Goal: Complete application form: Complete application form

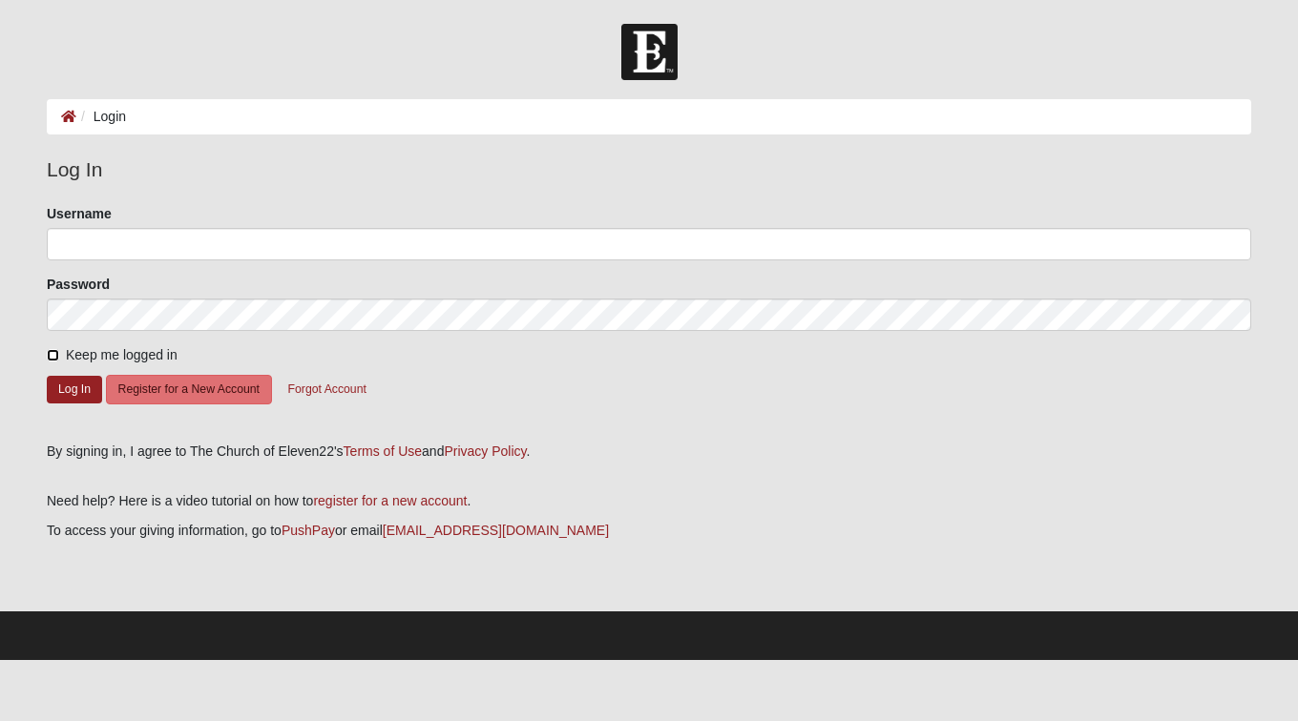
drag, startPoint x: 48, startPoint y: 354, endPoint x: 68, endPoint y: 354, distance: 20.0
click at [50, 354] on input "Keep me logged in" at bounding box center [53, 355] width 12 height 12
checkbox input "true"
click at [266, 260] on form "Please correct the following: Username Password Keep me logged in Log In Regist…" at bounding box center [649, 316] width 1204 height 224
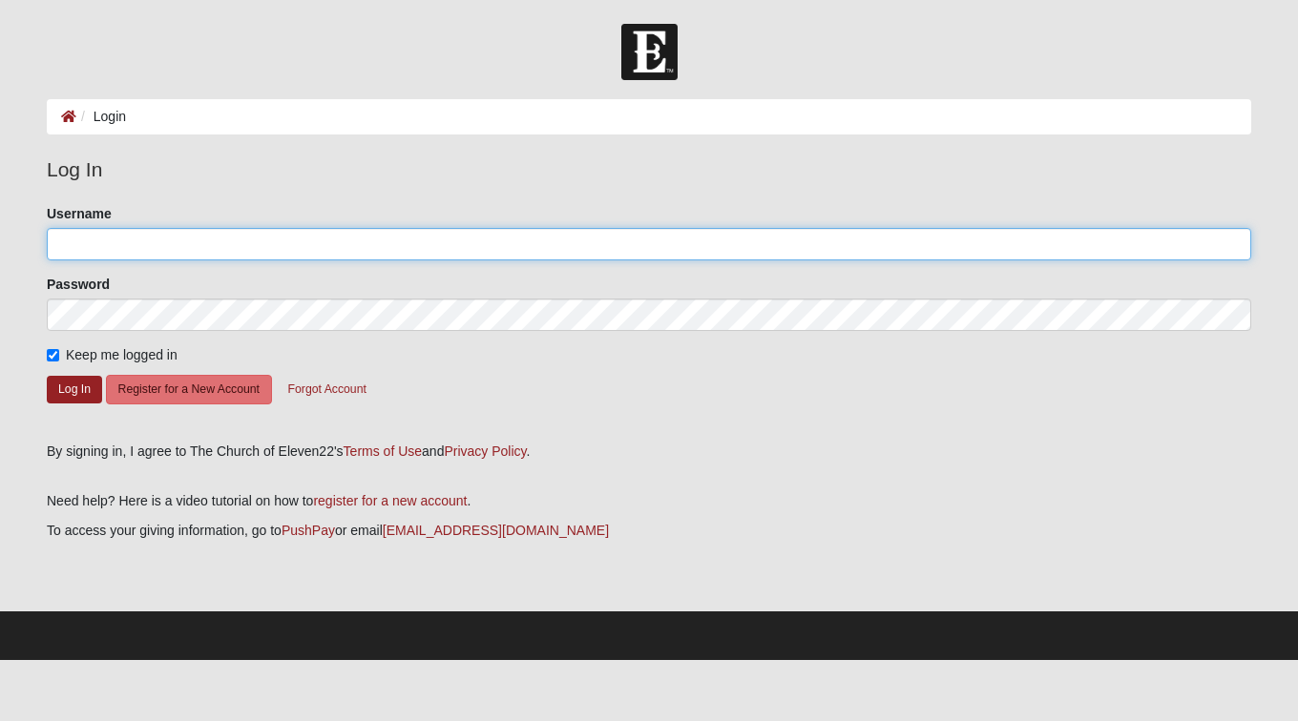
click at [275, 246] on input "Username" at bounding box center [649, 244] width 1204 height 32
type input "[EMAIL_ADDRESS][DOMAIN_NAME]"
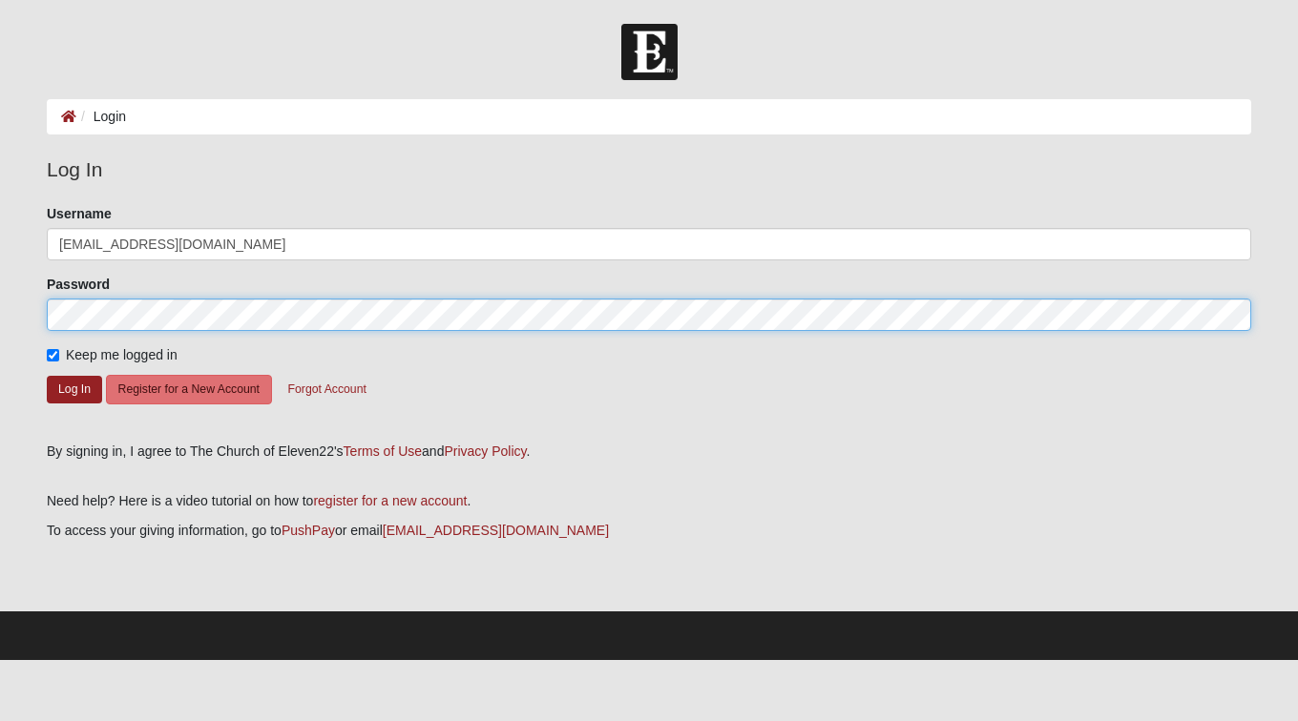
click at [47, 376] on button "Log In" at bounding box center [74, 390] width 55 height 28
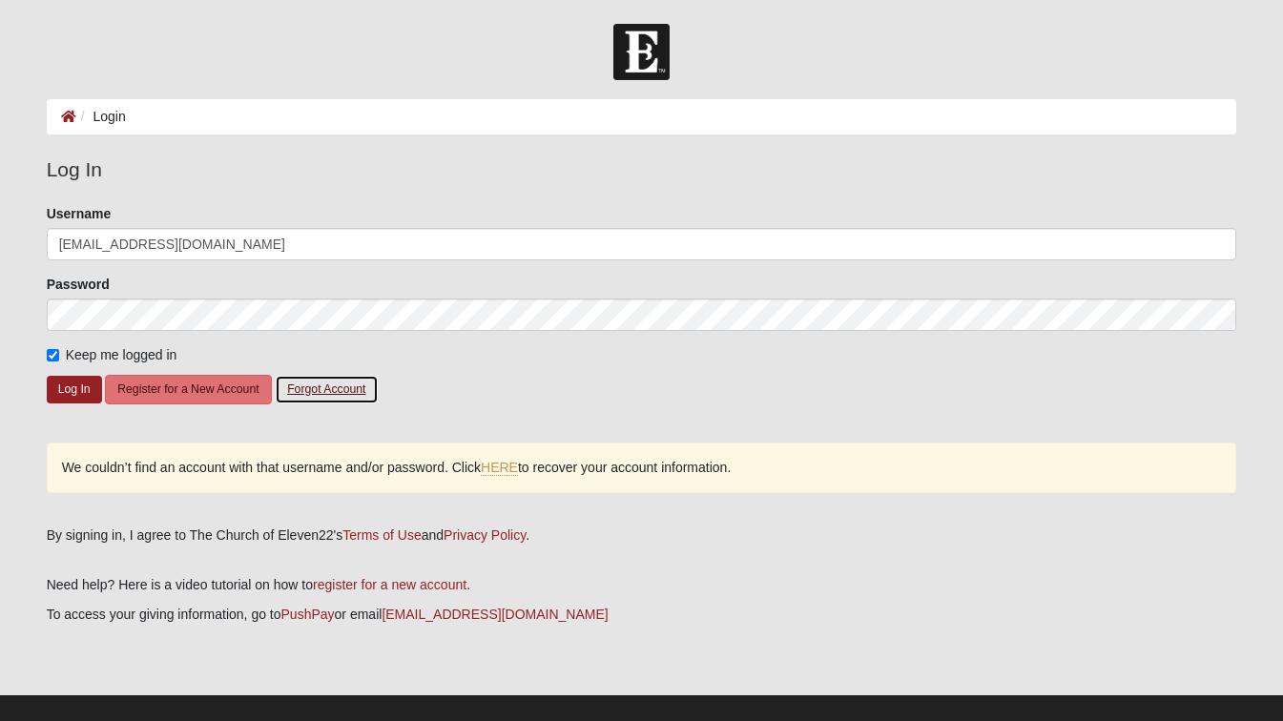
click at [304, 384] on button "Forgot Account" at bounding box center [326, 390] width 103 height 30
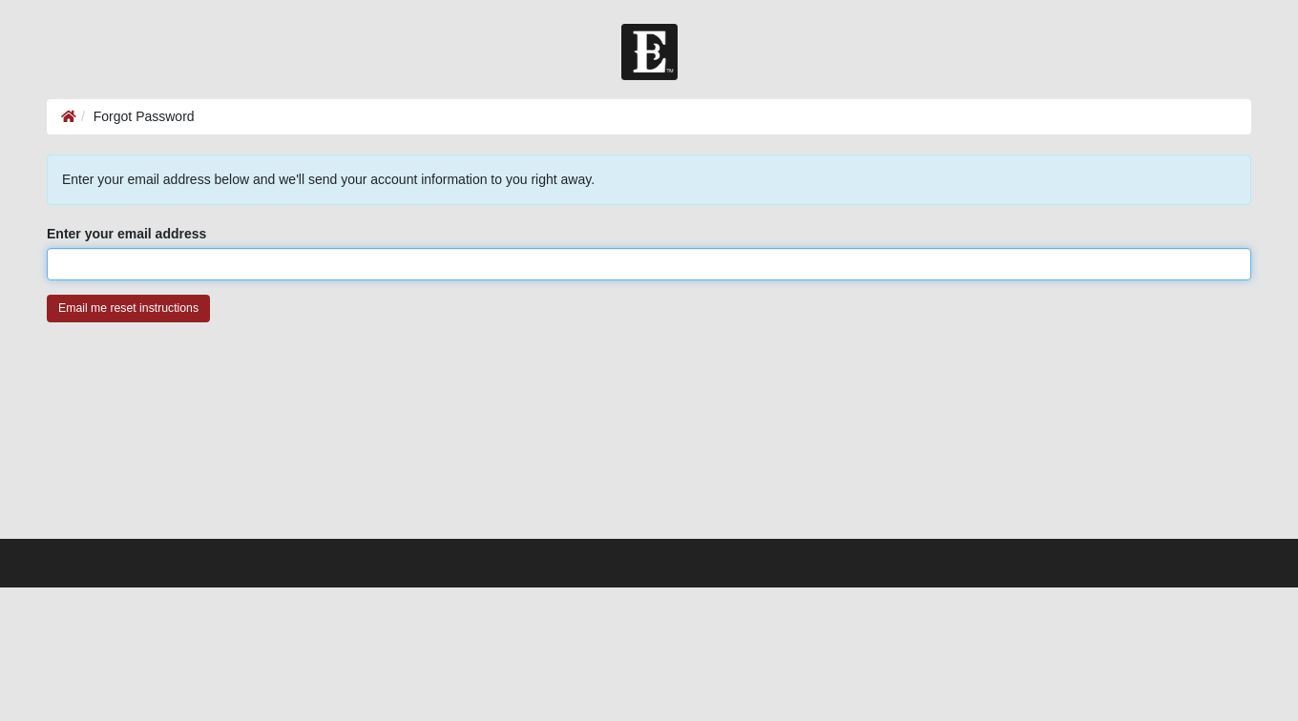
click at [226, 265] on input "Enter your email address" at bounding box center [649, 264] width 1204 height 32
type input "[EMAIL_ADDRESS][DOMAIN_NAME]"
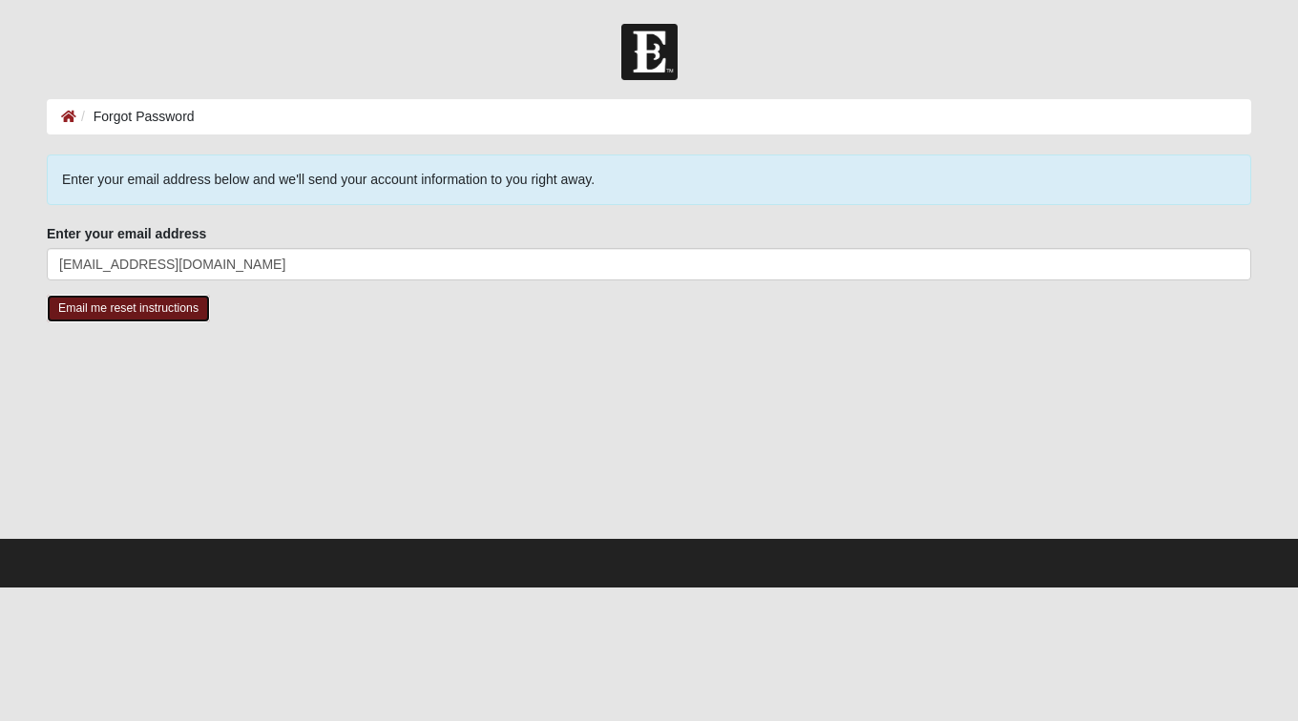
click at [88, 316] on input "Email me reset instructions" at bounding box center [128, 309] width 163 height 28
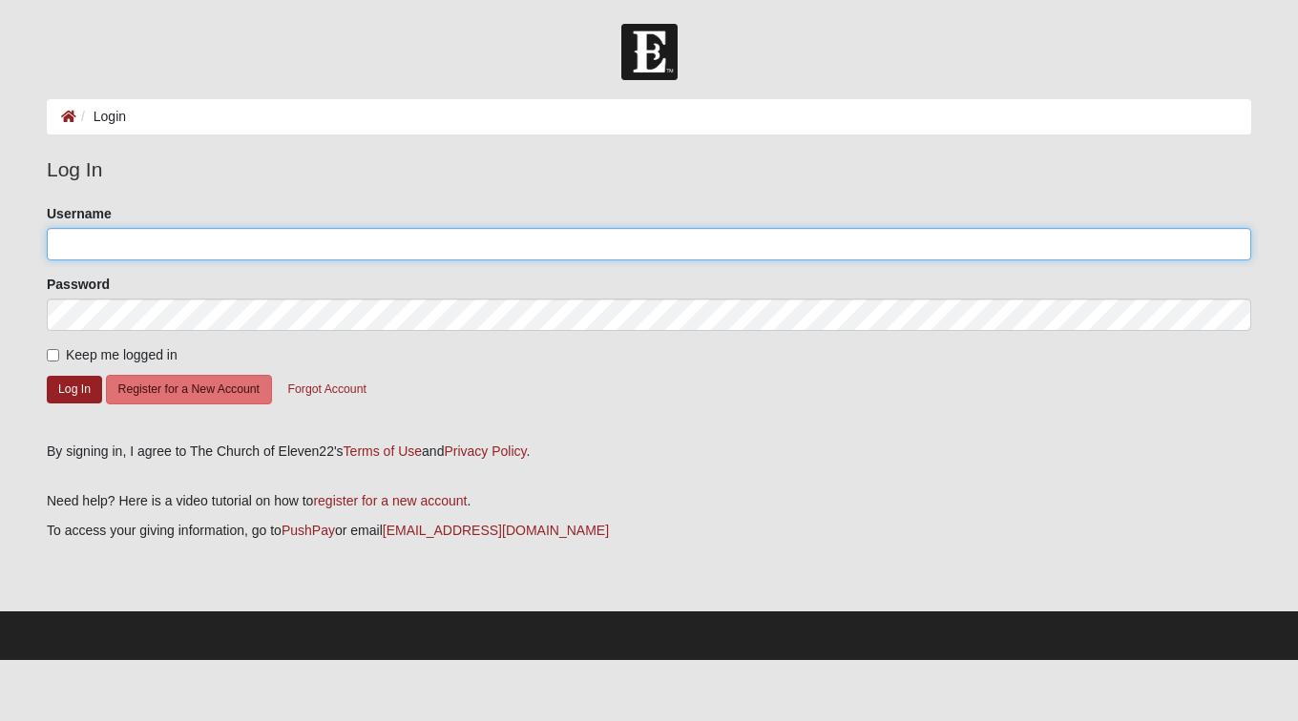
type input "[EMAIL_ADDRESS][DOMAIN_NAME]"
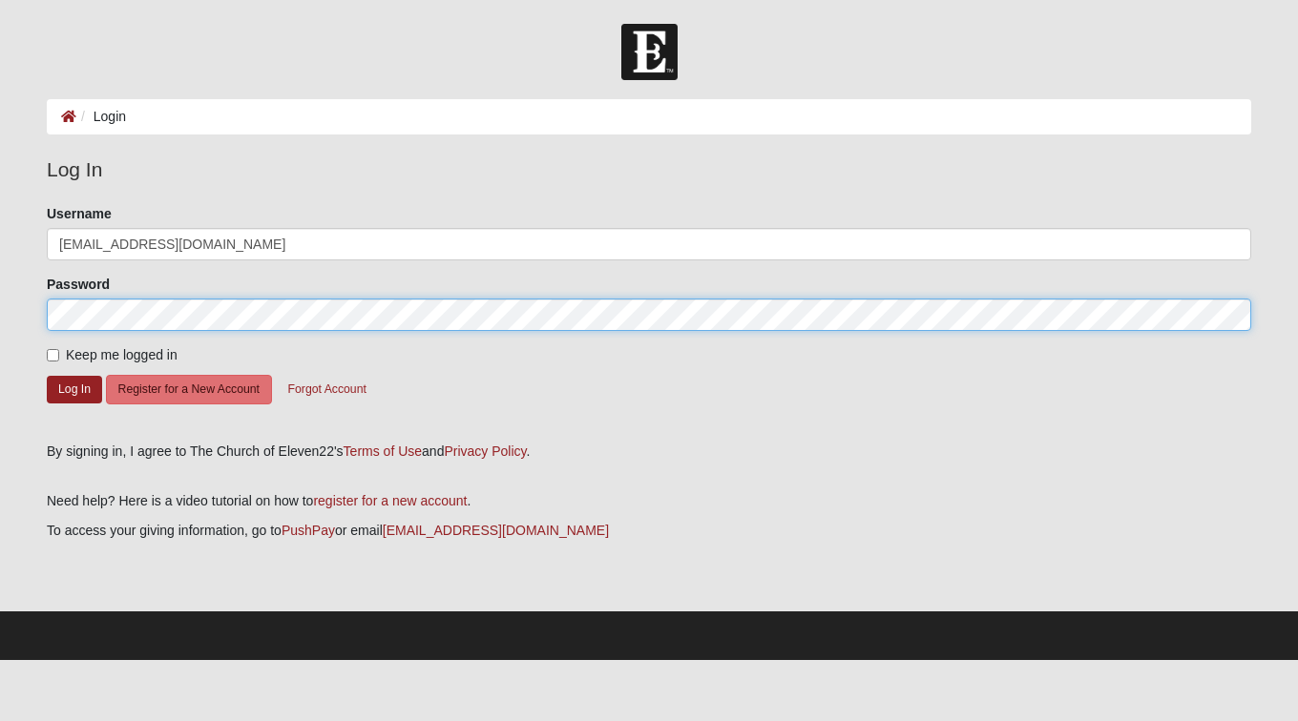
click at [0, 323] on html "Log In Login Login Error Log In Please correct the following: Username [EMAIL_A…" at bounding box center [649, 330] width 1298 height 660
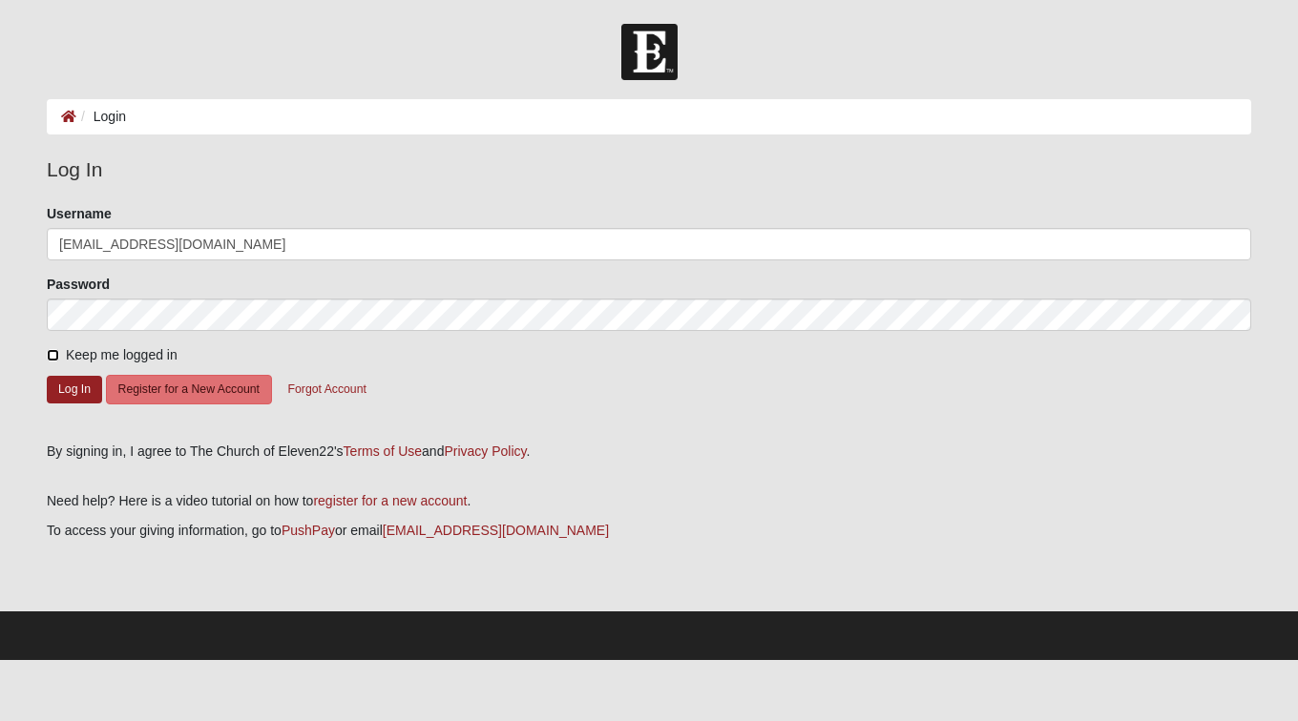
click at [53, 350] on input "Keep me logged in" at bounding box center [53, 355] width 12 height 12
checkbox input "true"
click at [79, 397] on button "Log In" at bounding box center [74, 390] width 55 height 28
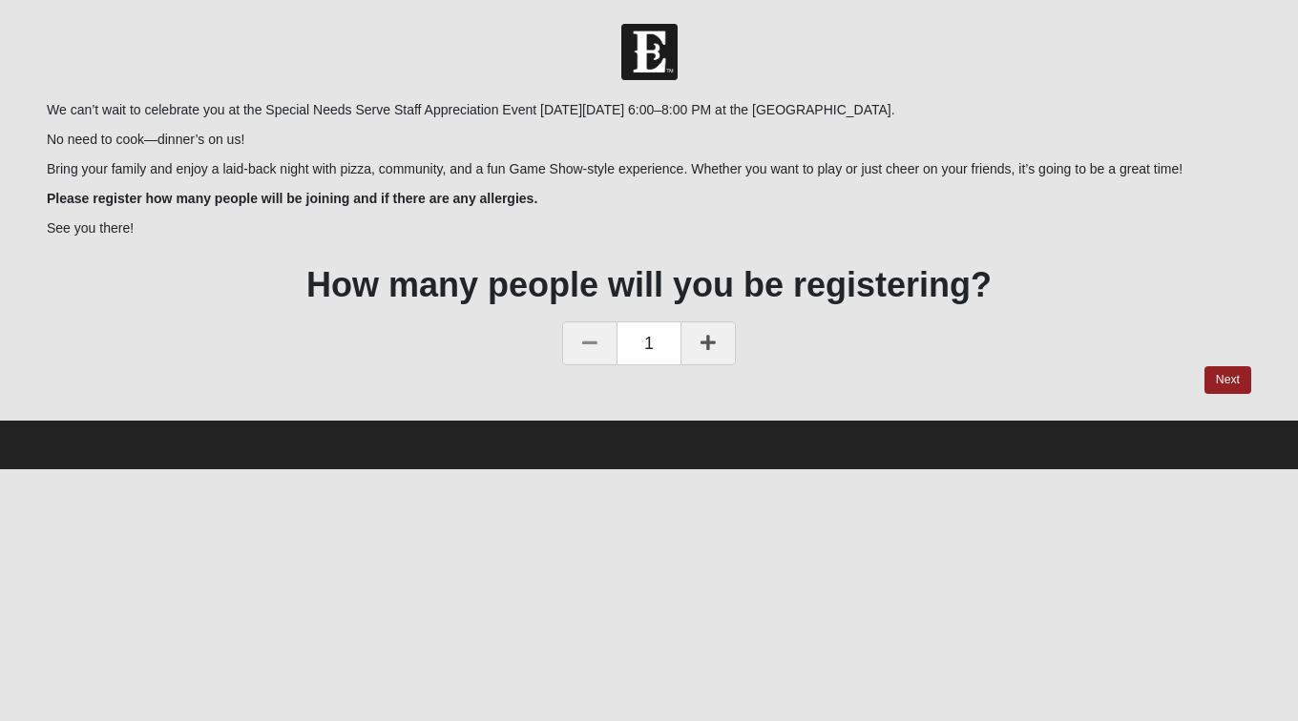
click at [711, 337] on icon at bounding box center [707, 342] width 15 height 17
click at [1227, 369] on link "Next" at bounding box center [1227, 380] width 47 height 28
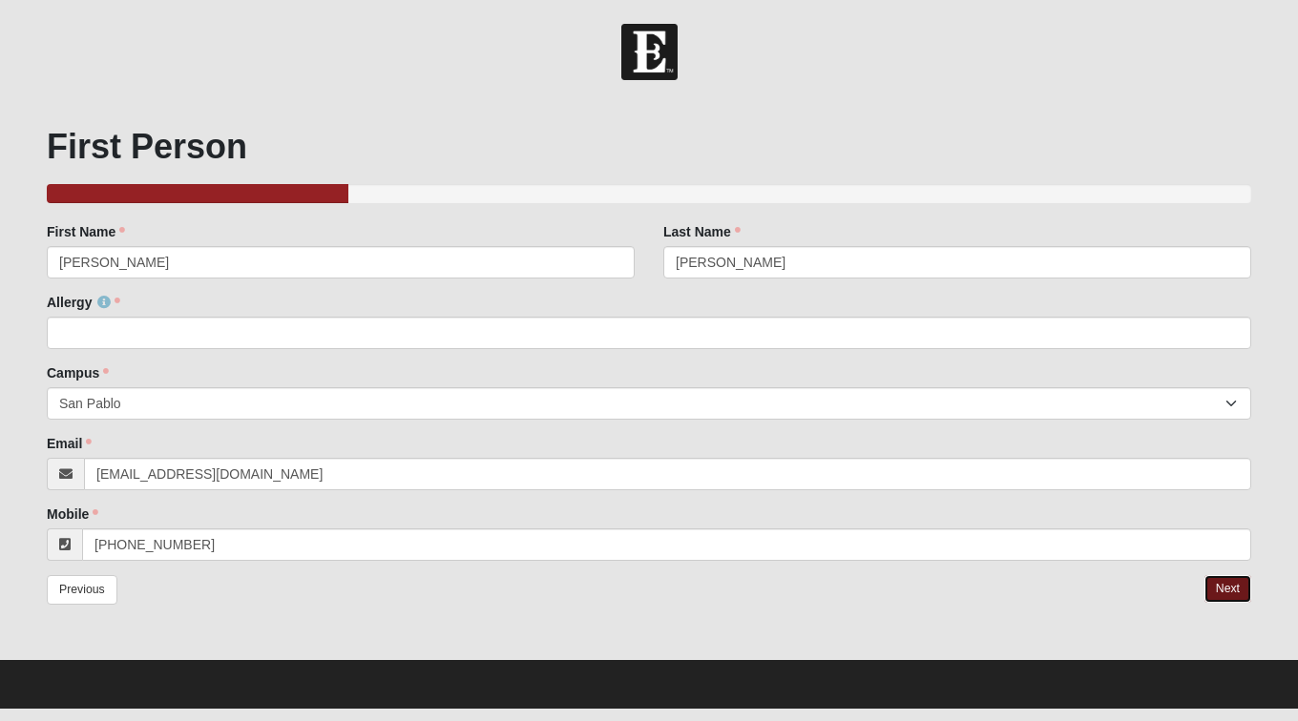
click at [1213, 583] on link "Next" at bounding box center [1227, 589] width 47 height 28
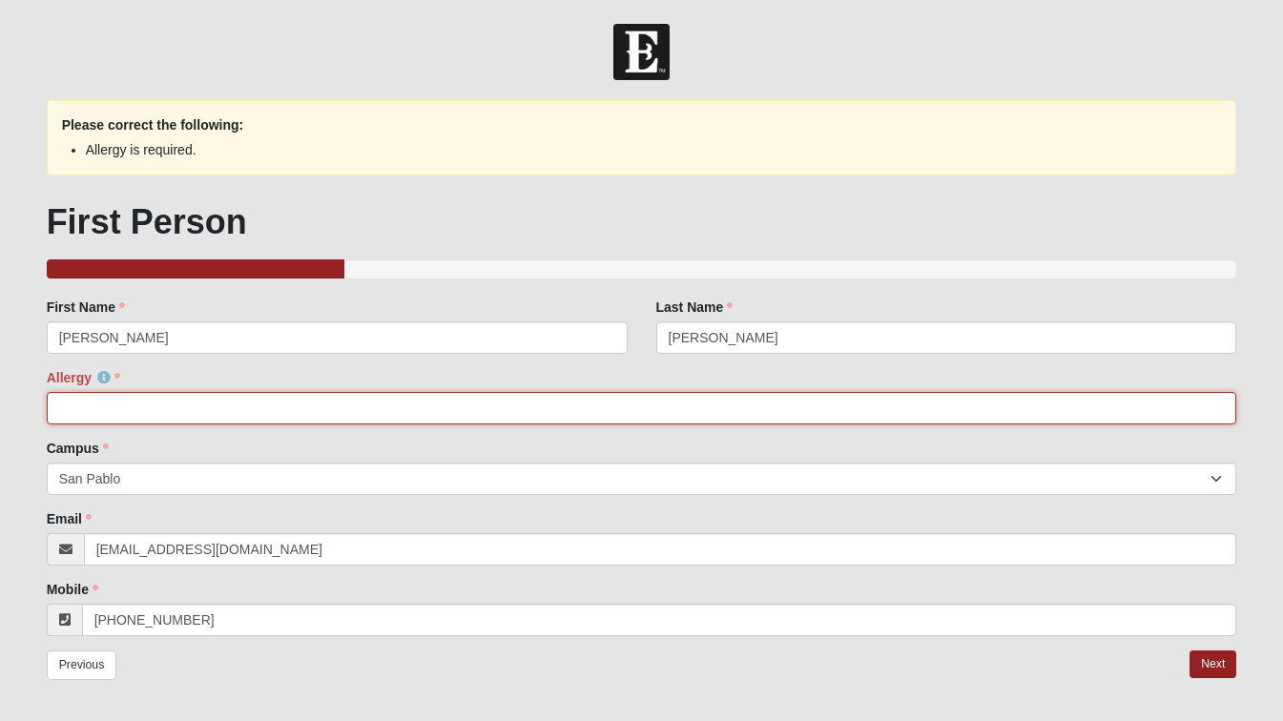
click at [609, 417] on input "Allergy" at bounding box center [642, 408] width 1191 height 32
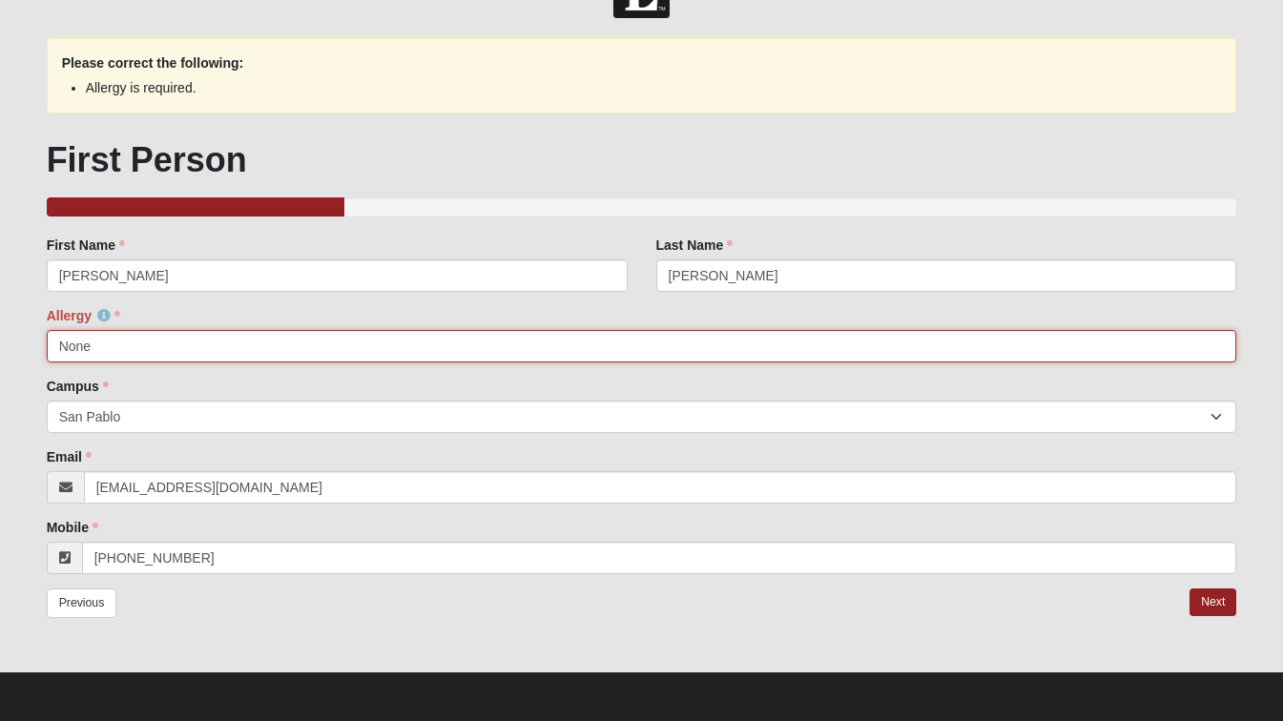
scroll to position [62, 0]
type input "None"
click at [1205, 594] on link "Next" at bounding box center [1213, 603] width 47 height 28
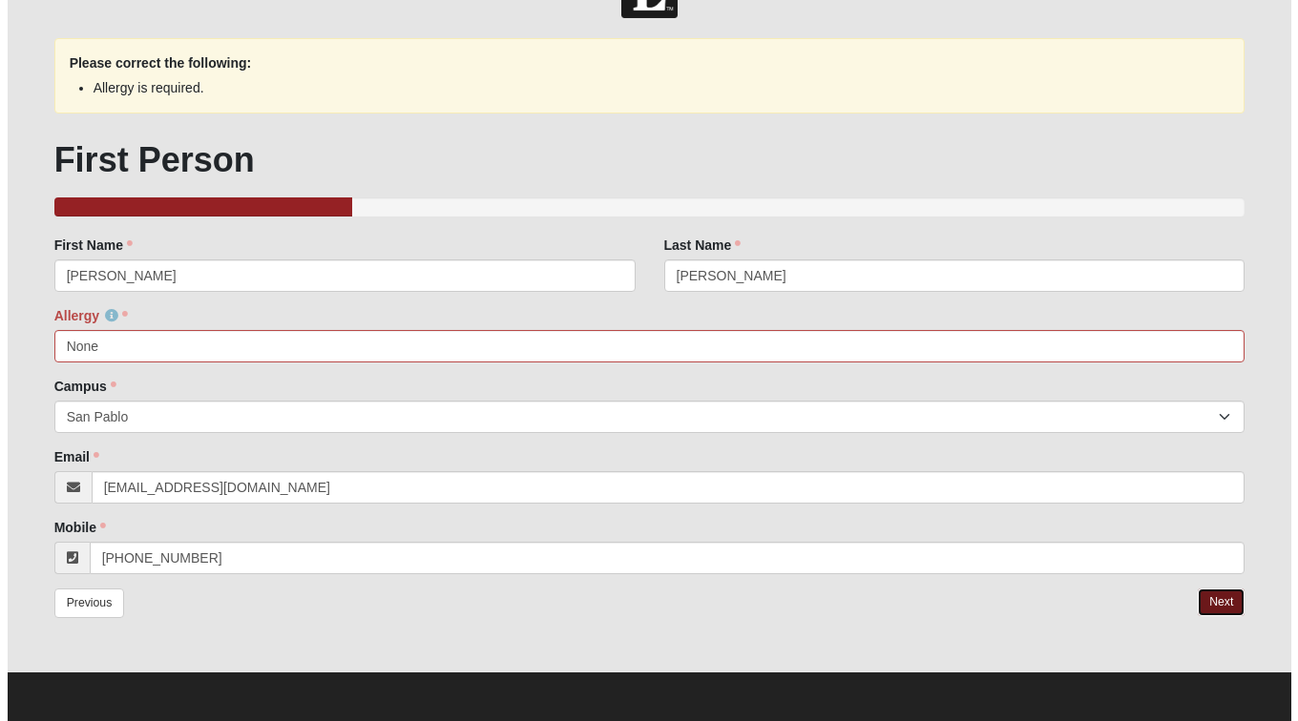
scroll to position [0, 0]
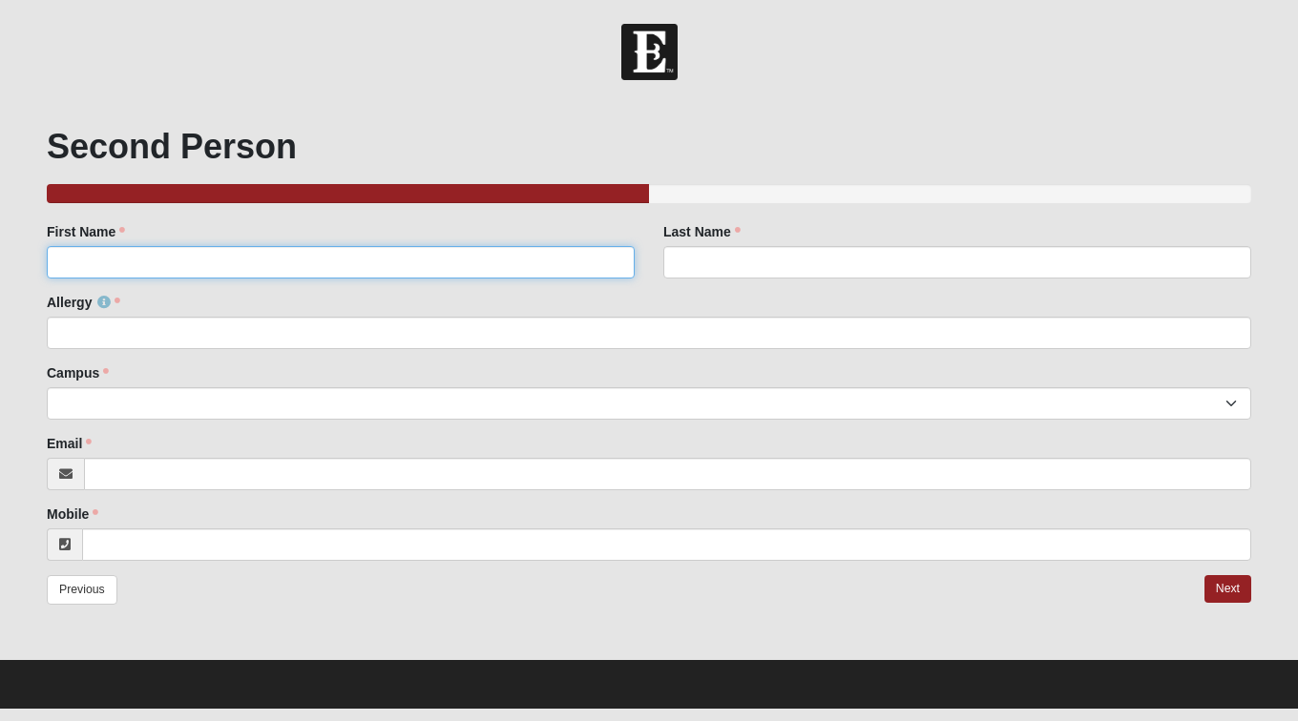
click at [380, 270] on input "First Name" at bounding box center [341, 262] width 588 height 32
type input "Jessica"
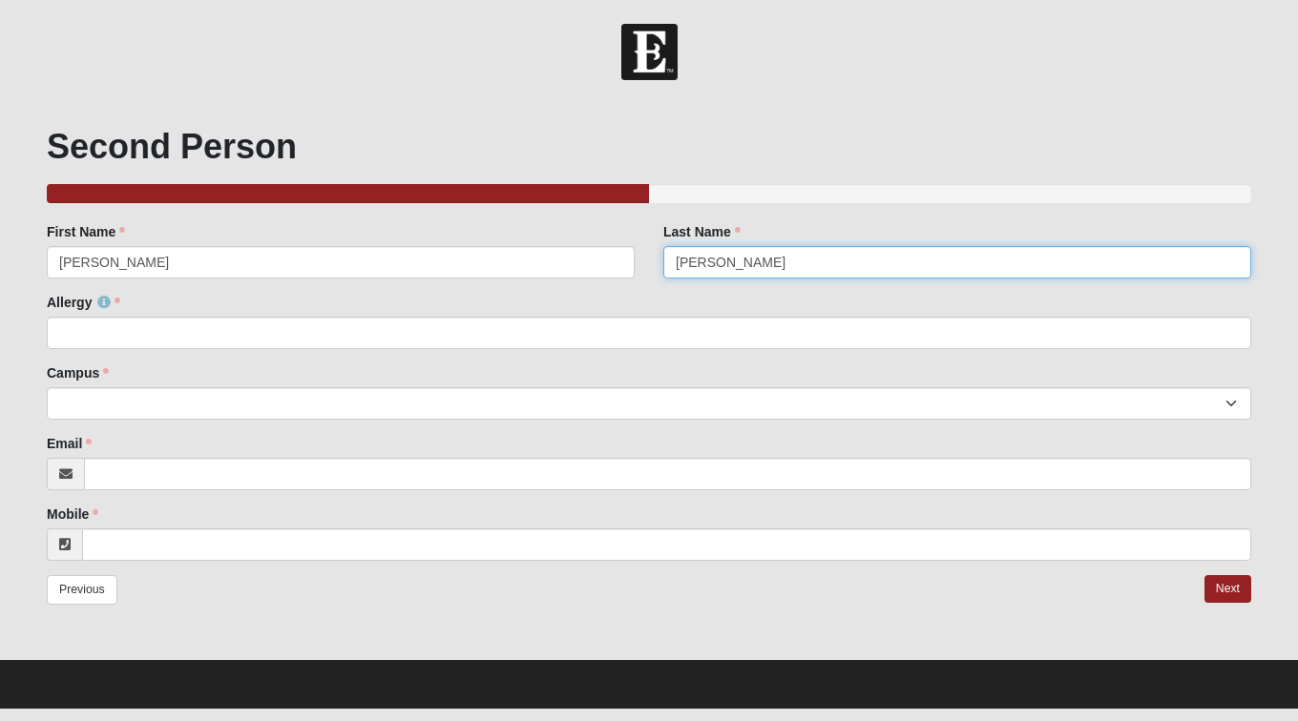
type input "Lange"
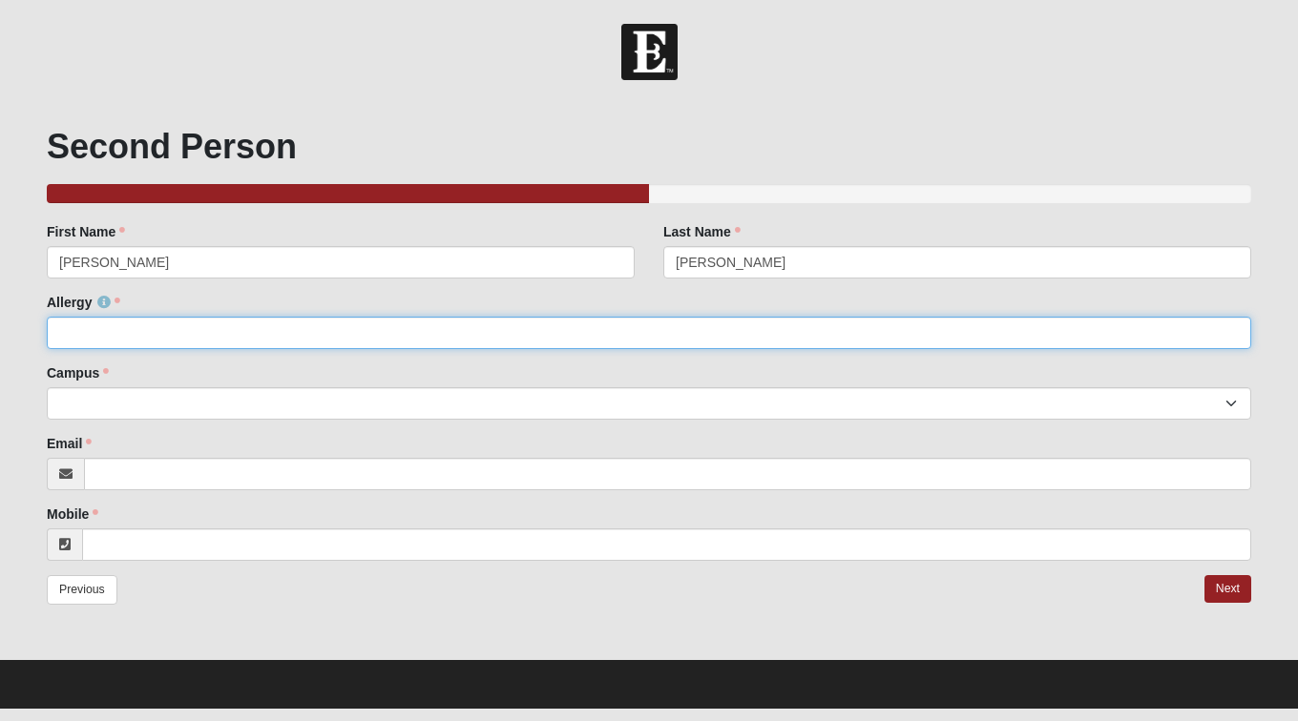
click at [292, 341] on input "Allergy" at bounding box center [649, 333] width 1204 height 32
type input "none"
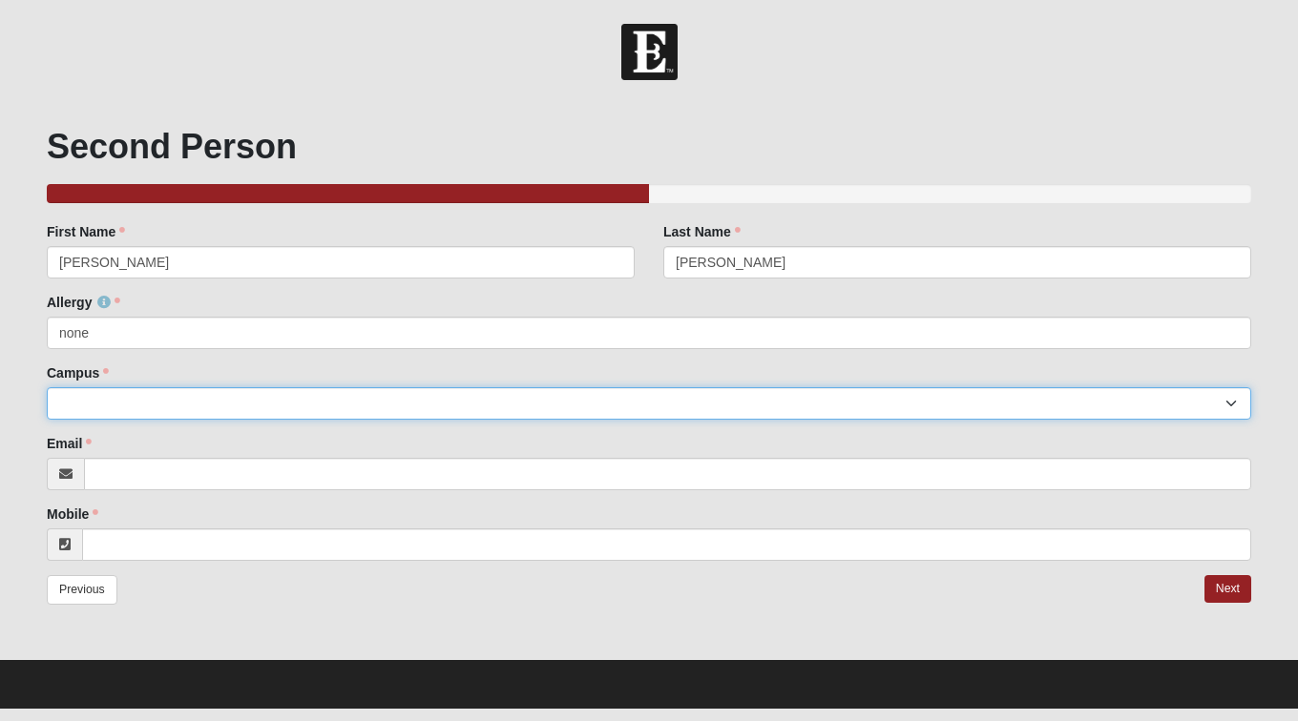
click at [255, 395] on select "Arlington Baymeadows Eleven22 Online Fleming Island Jesup Mandarin North Jax Or…" at bounding box center [649, 403] width 1204 height 32
select select "3"
click at [47, 387] on select "Arlington Baymeadows Eleven22 Online Fleming Island Jesup Mandarin North Jax Or…" at bounding box center [649, 403] width 1204 height 32
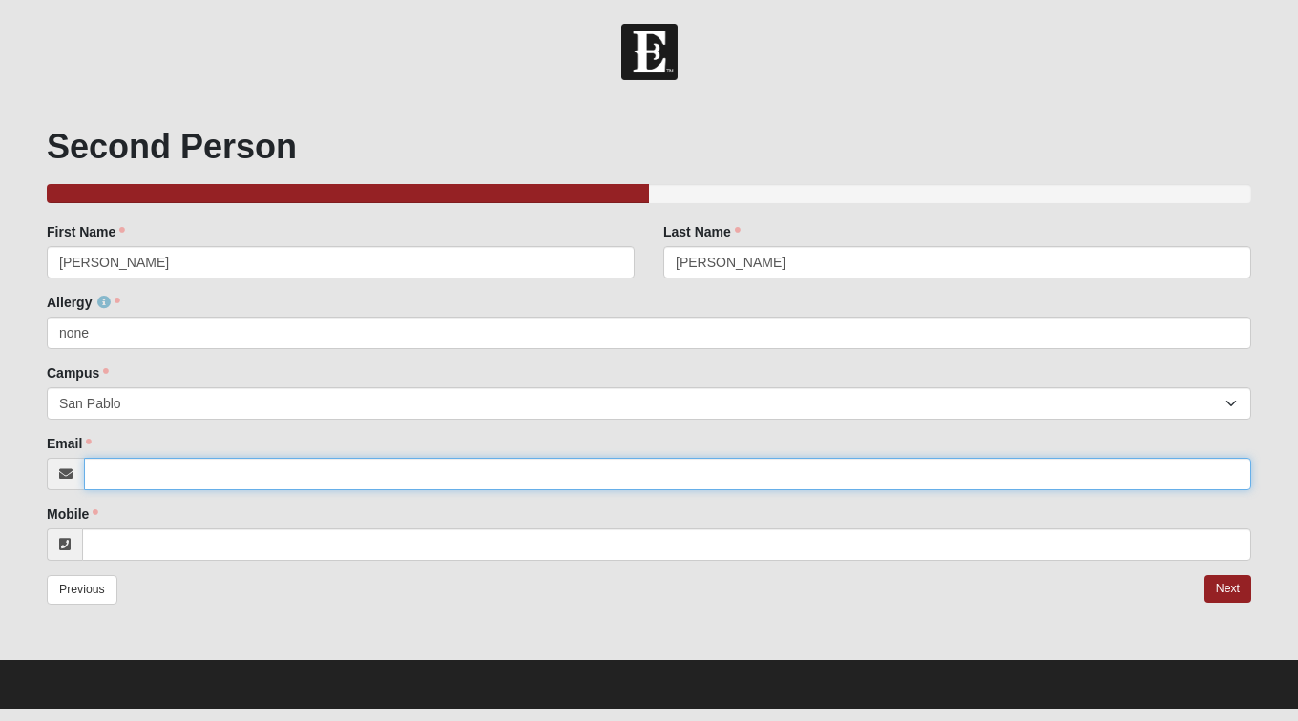
click at [137, 479] on input "Email" at bounding box center [667, 474] width 1167 height 32
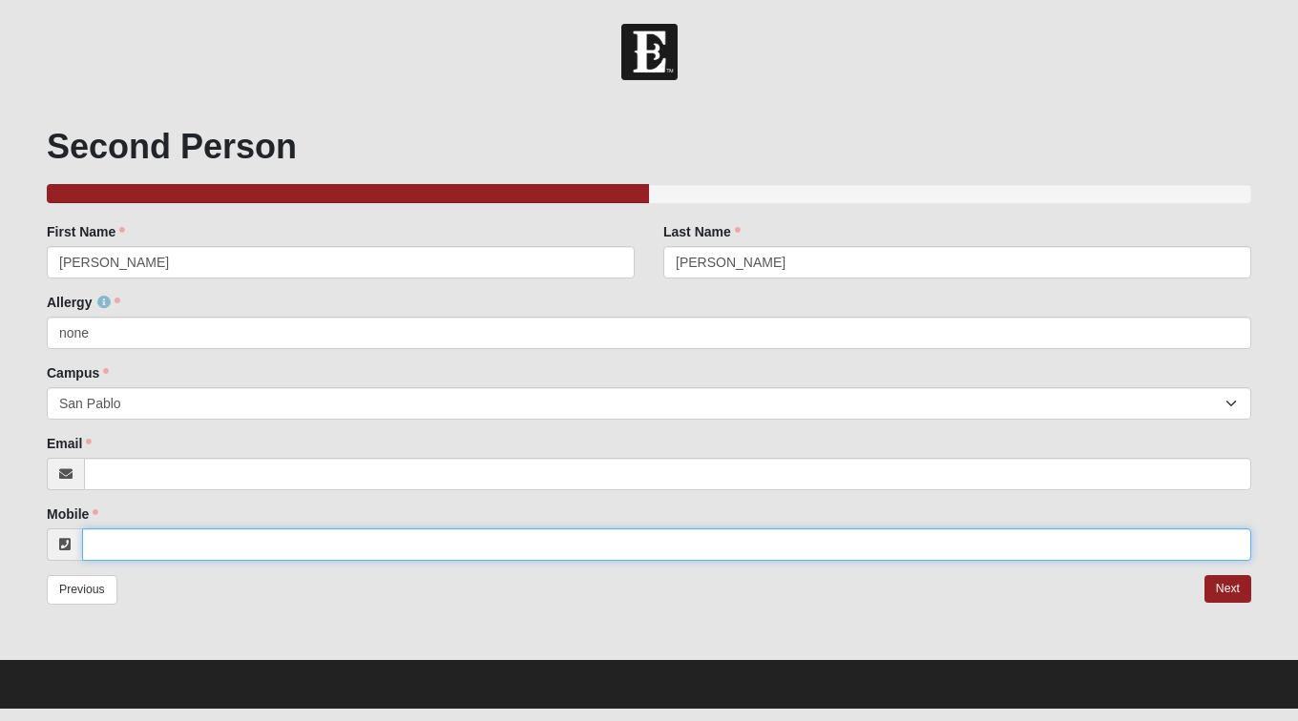
click at [208, 552] on input "Mobile" at bounding box center [666, 545] width 1169 height 32
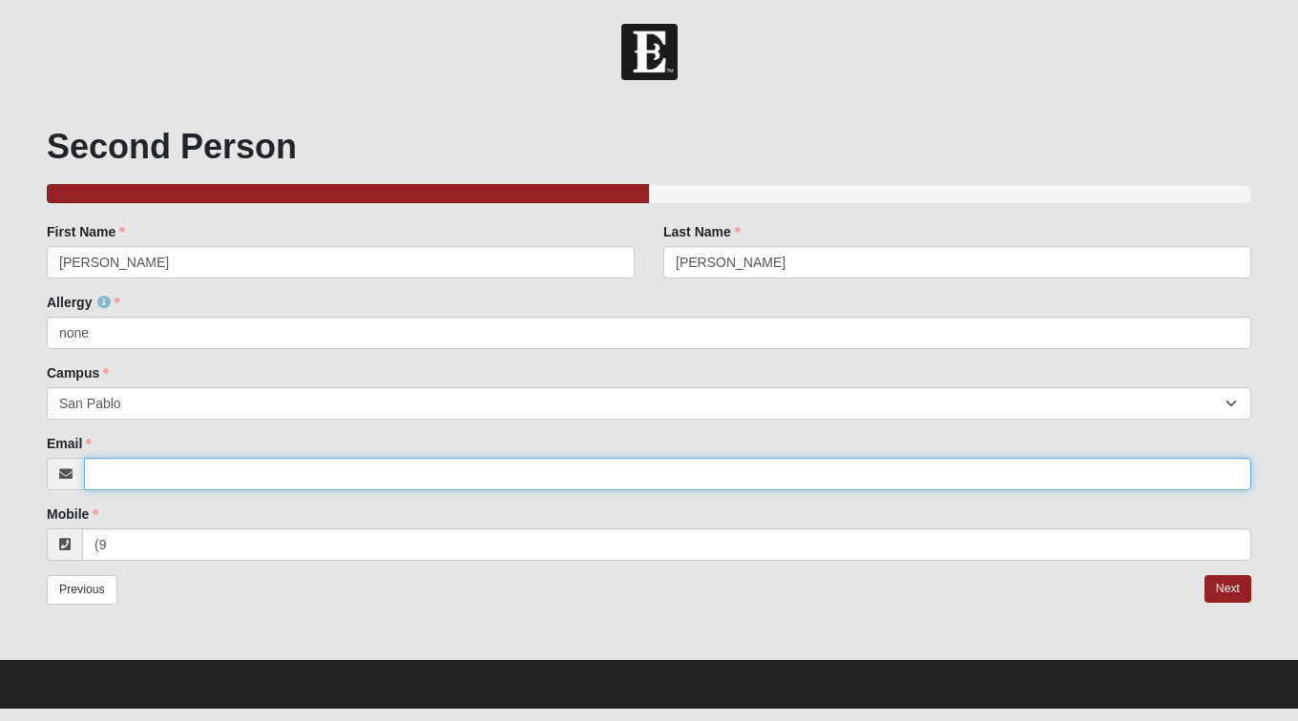
type input "9"
drag, startPoint x: 98, startPoint y: 483, endPoint x: 110, endPoint y: 483, distance: 11.5
click at [98, 483] on input "Email" at bounding box center [667, 474] width 1167 height 32
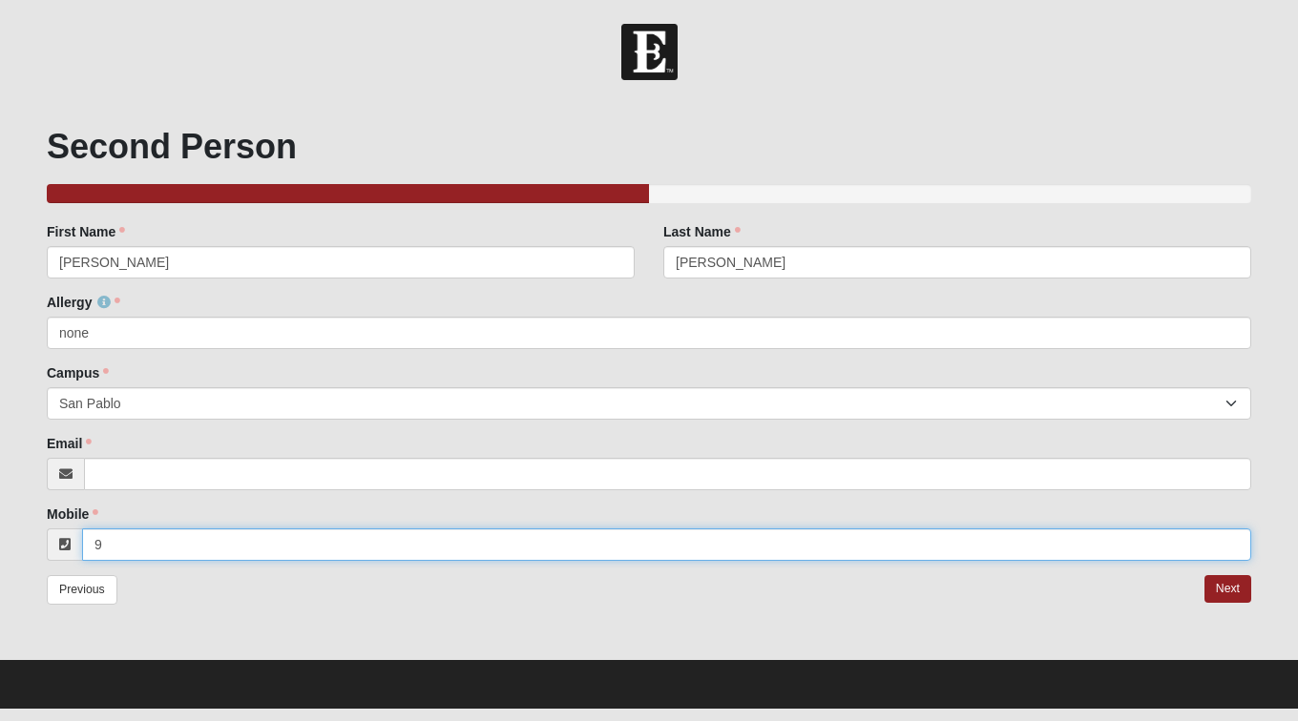
click at [121, 540] on input "9" at bounding box center [666, 545] width 1169 height 32
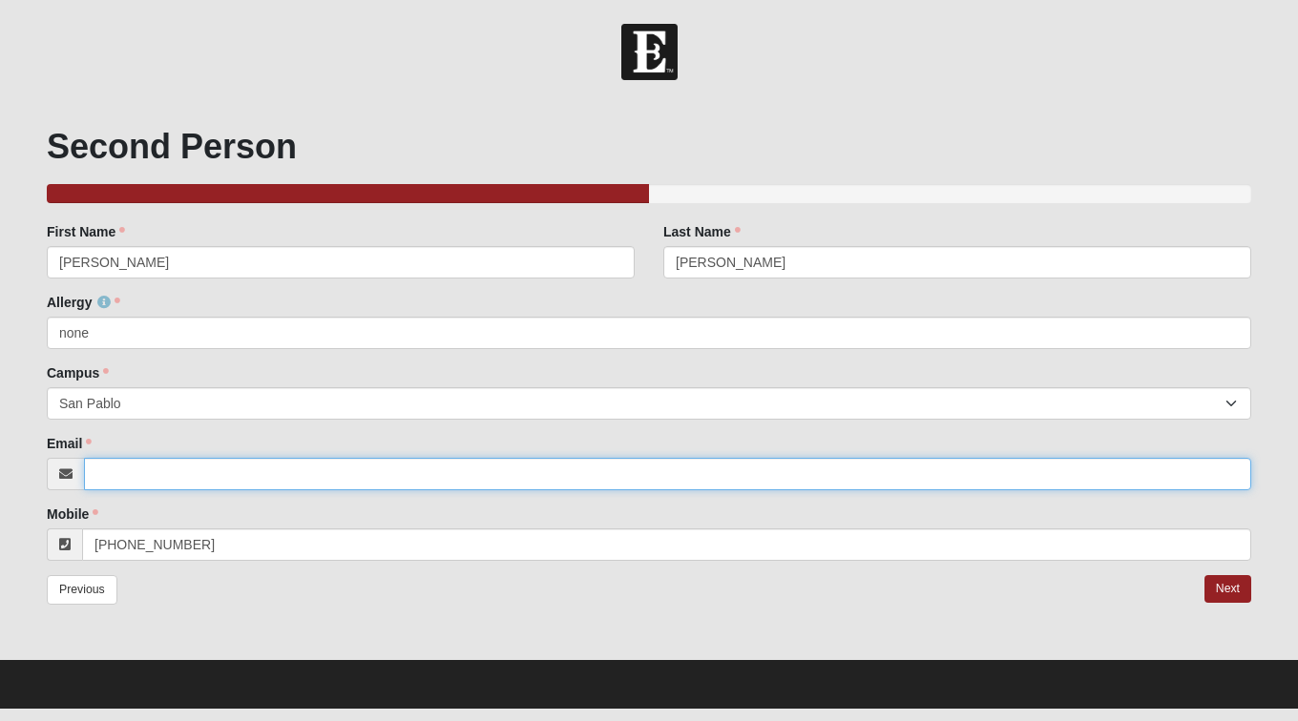
type input "(904) 838-8866"
click at [199, 461] on input "Email" at bounding box center [667, 474] width 1167 height 32
drag, startPoint x: 166, startPoint y: 478, endPoint x: 54, endPoint y: 484, distance: 111.8
click at [54, 484] on div "jrlange" at bounding box center [649, 474] width 1204 height 32
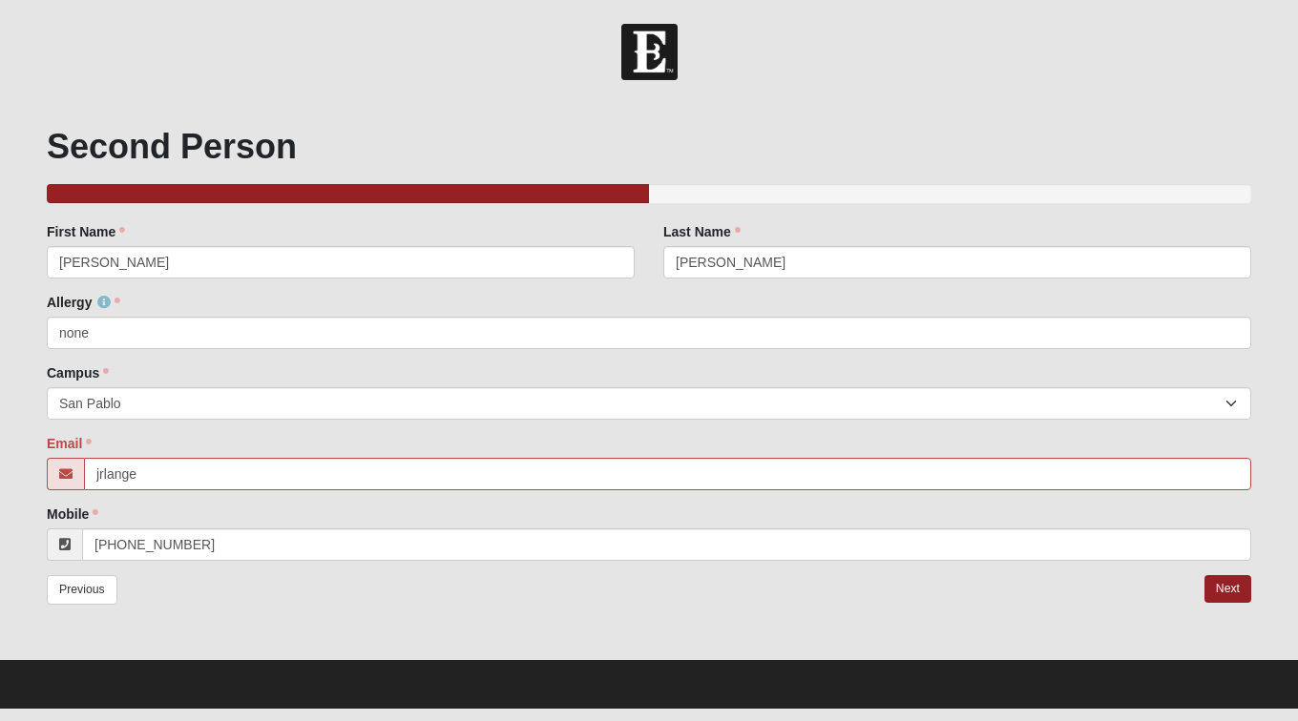
click at [273, 619] on div "Previous Next" at bounding box center [649, 601] width 1204 height 53
click at [193, 468] on input "jrlange" at bounding box center [667, 474] width 1167 height 32
type input "j"
type input "[EMAIL_ADDRESS][DOMAIN_NAME]"
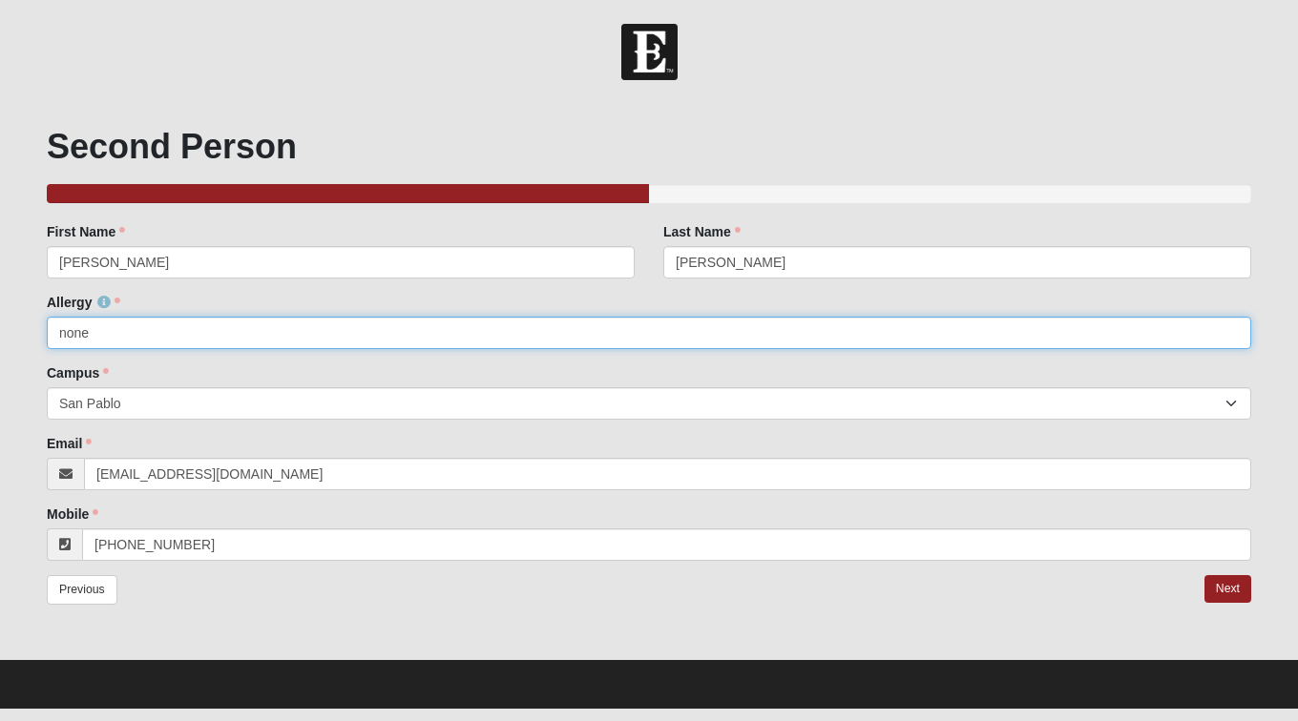
click at [509, 332] on input "none" at bounding box center [649, 333] width 1204 height 32
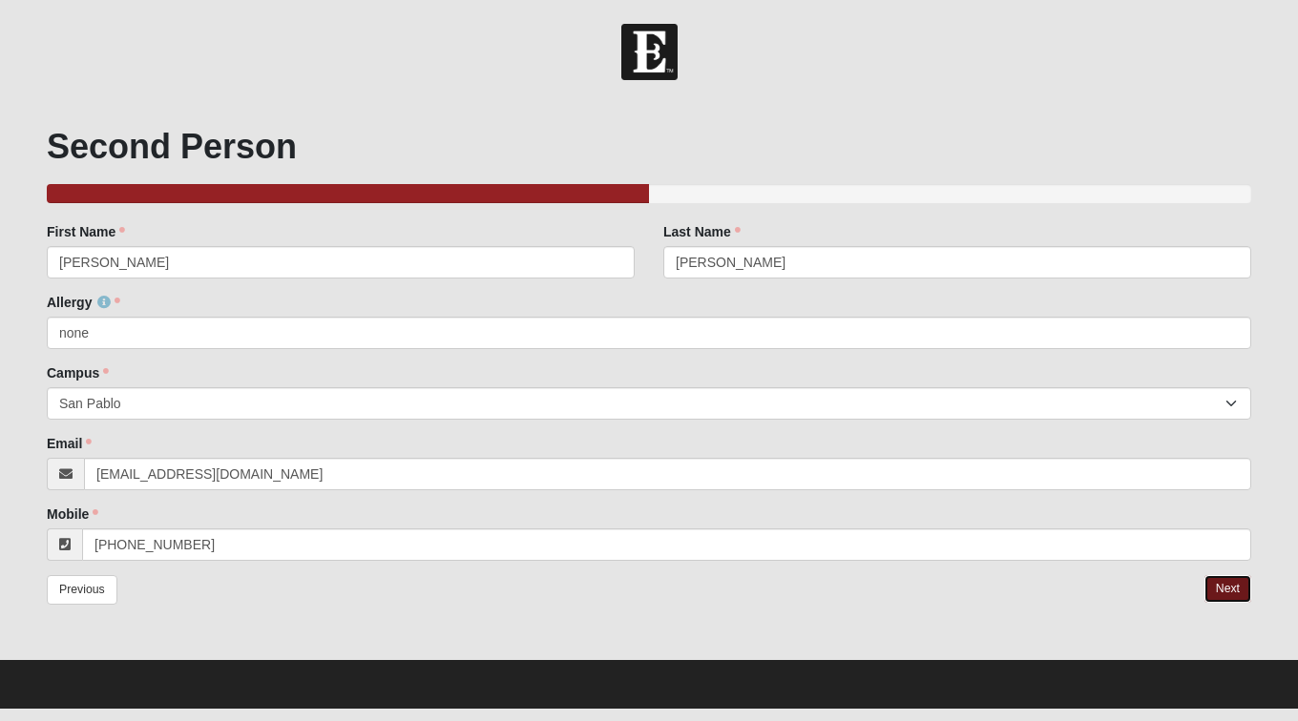
click at [1223, 590] on link "Next" at bounding box center [1227, 589] width 47 height 28
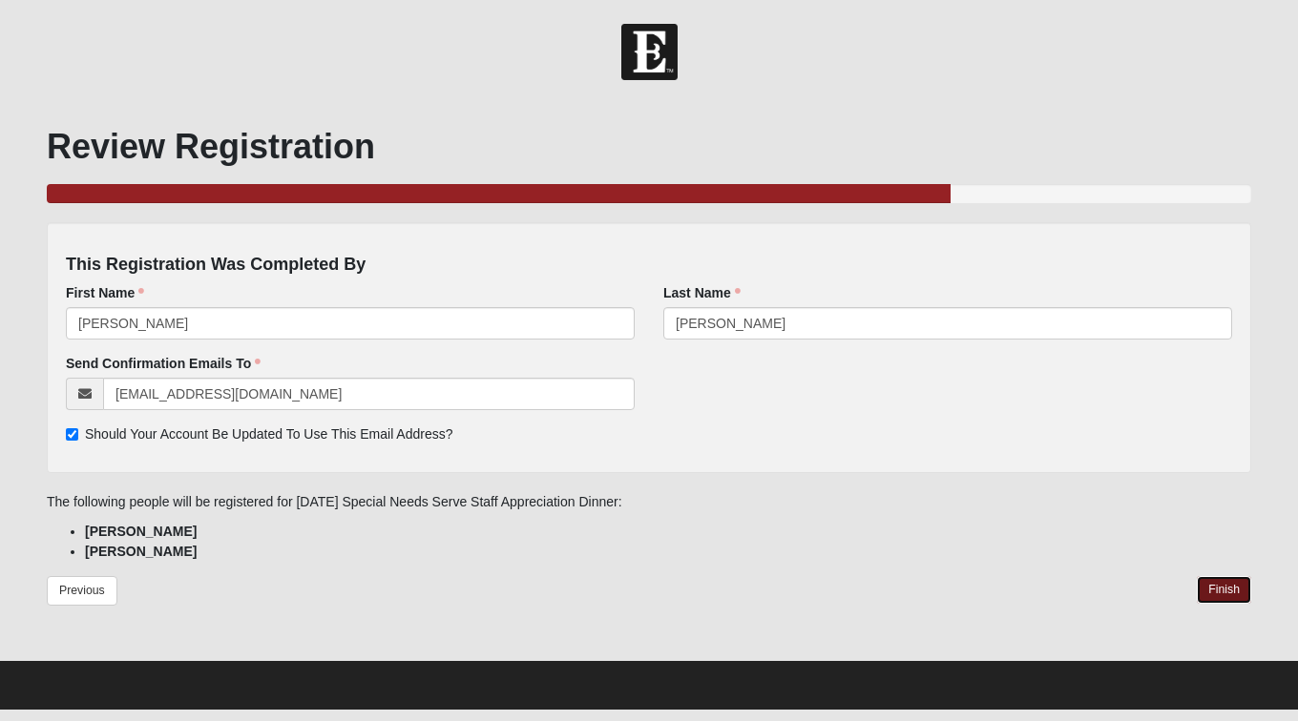
click at [1228, 593] on link "Finish" at bounding box center [1224, 590] width 54 height 28
